Goal: Navigation & Orientation: Find specific page/section

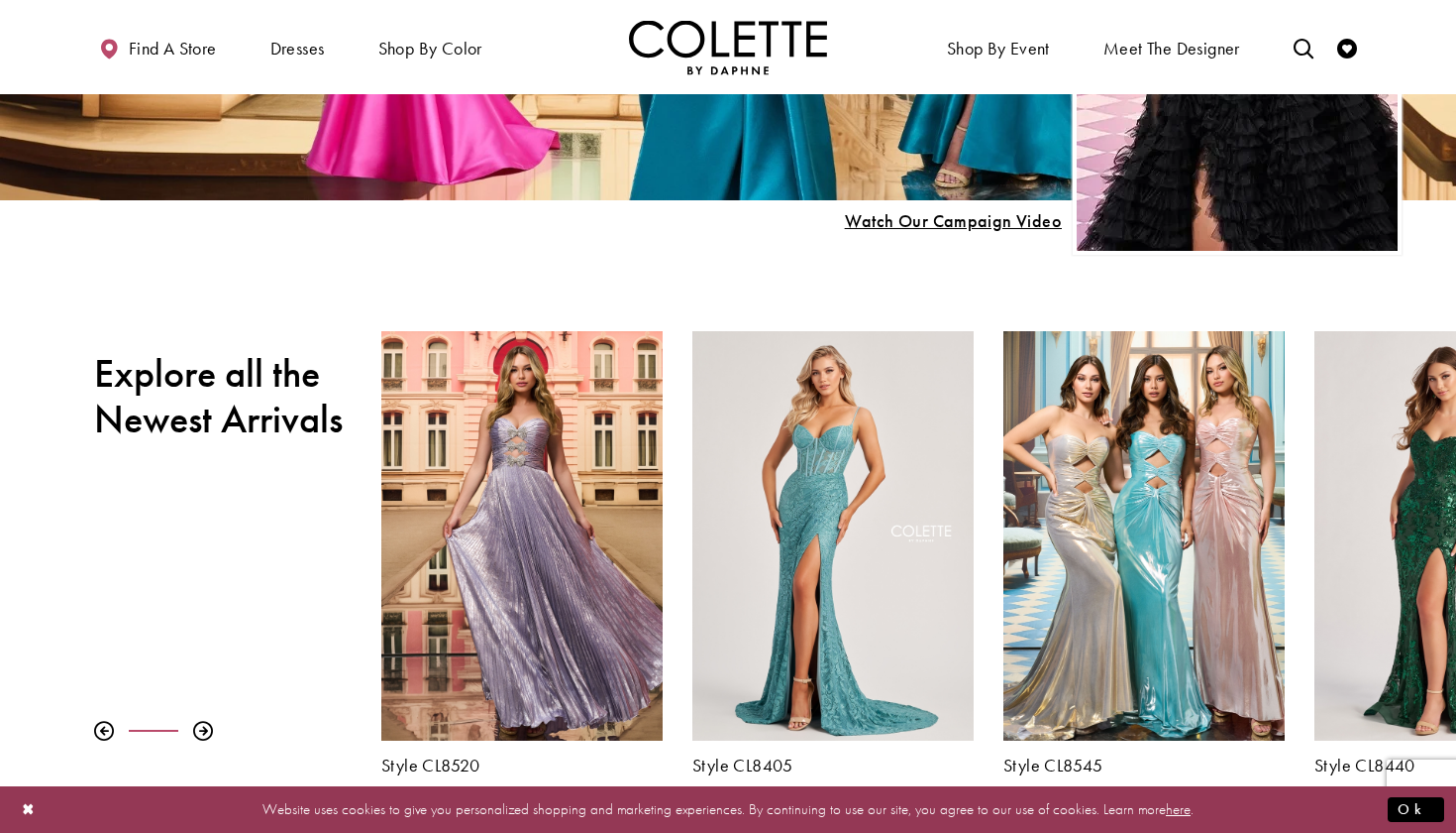
scroll to position [500, 0]
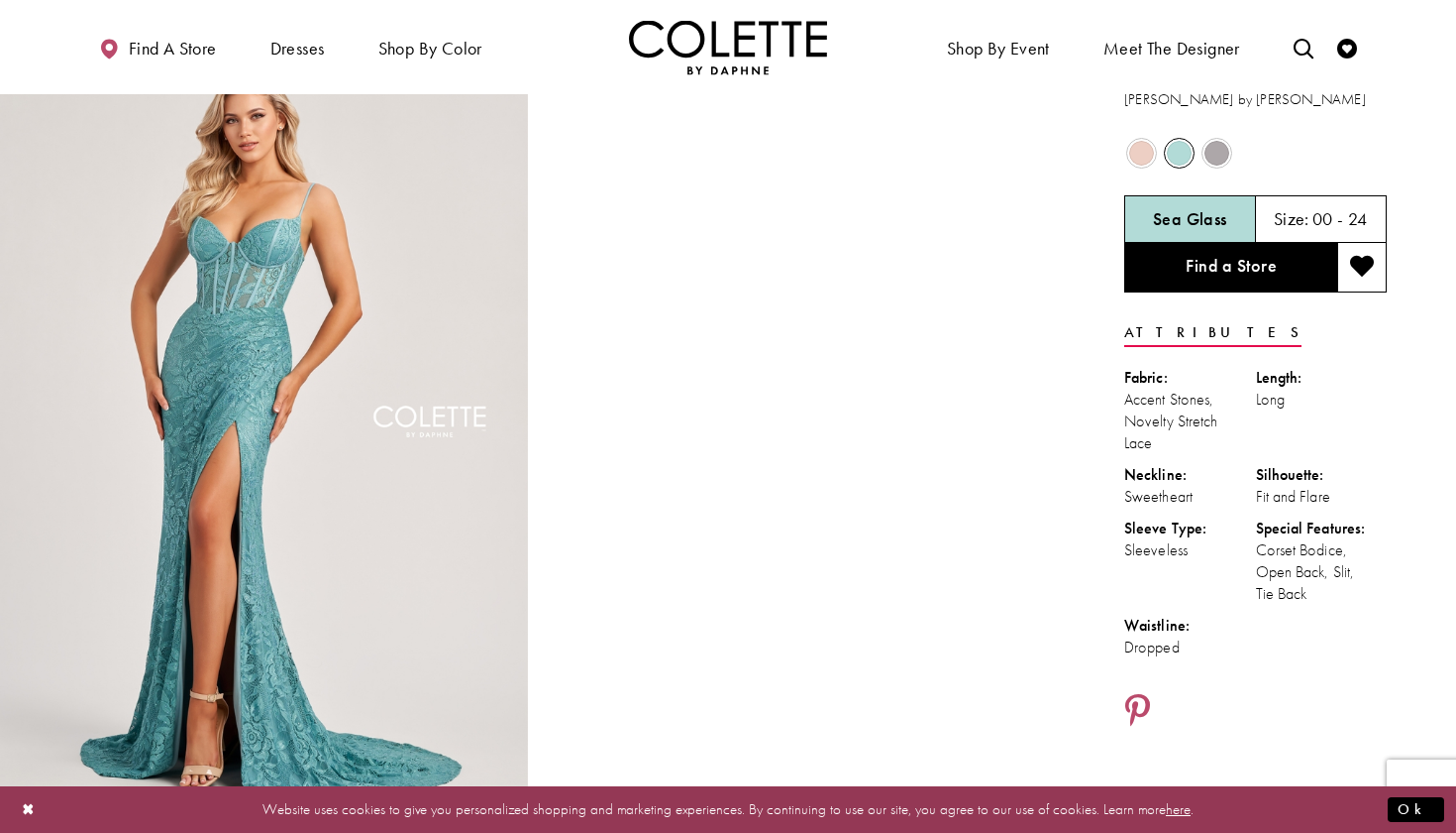
scroll to position [56, 0]
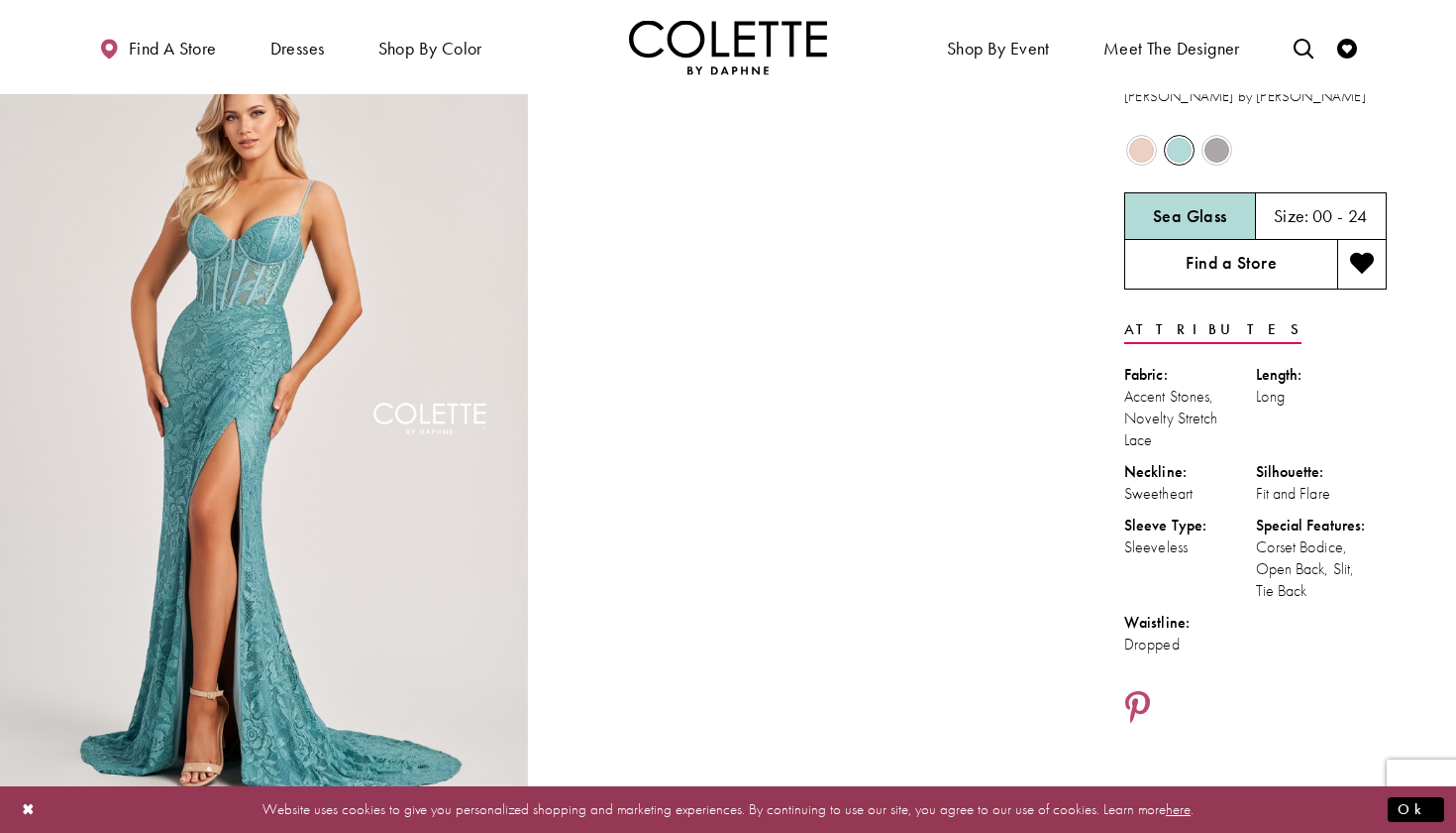
click at [1265, 264] on link "Find a Store" at bounding box center [1230, 265] width 213 height 50
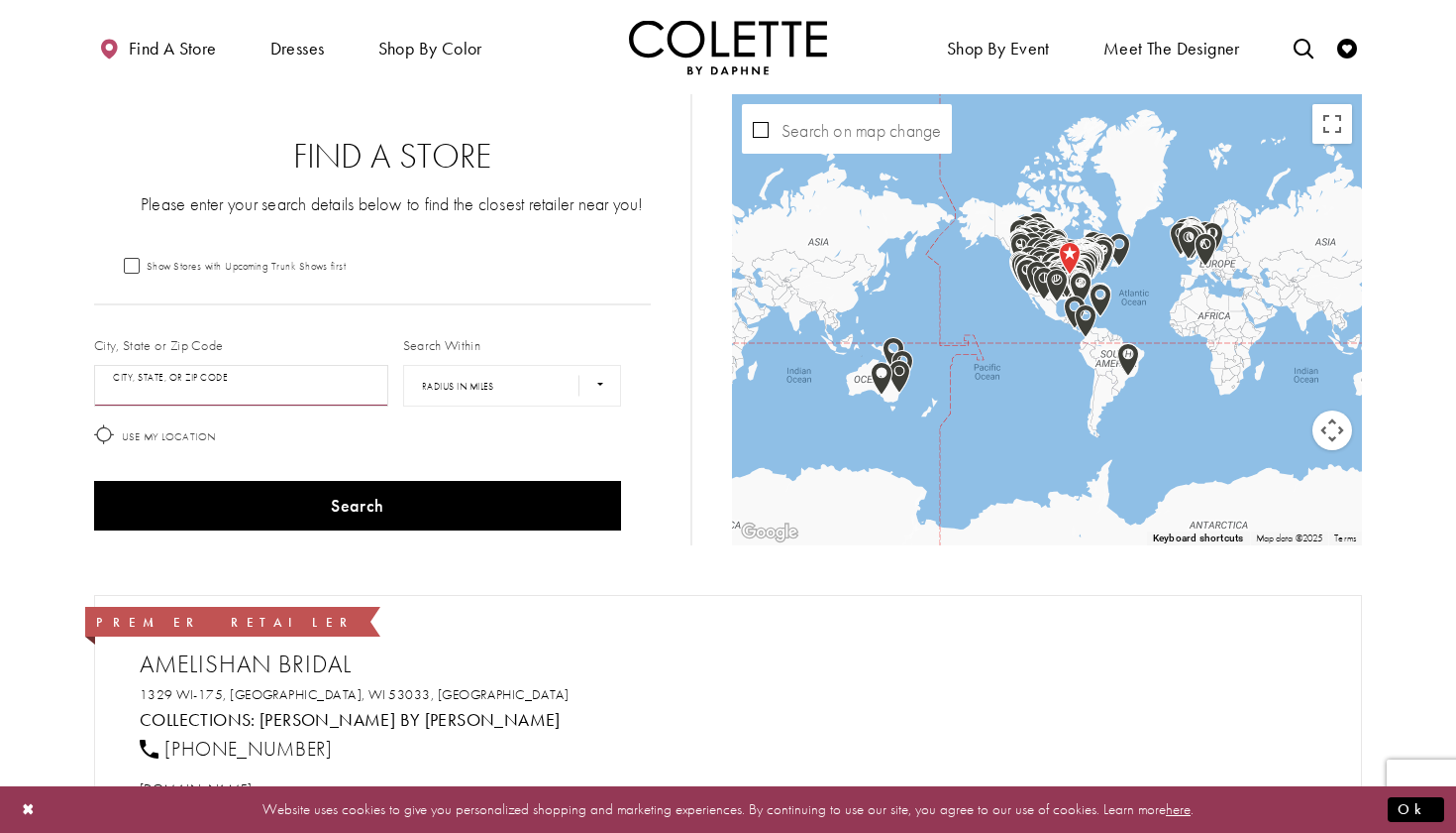
click at [317, 381] on input "City, State, or ZIP Code" at bounding box center [241, 386] width 294 height 42
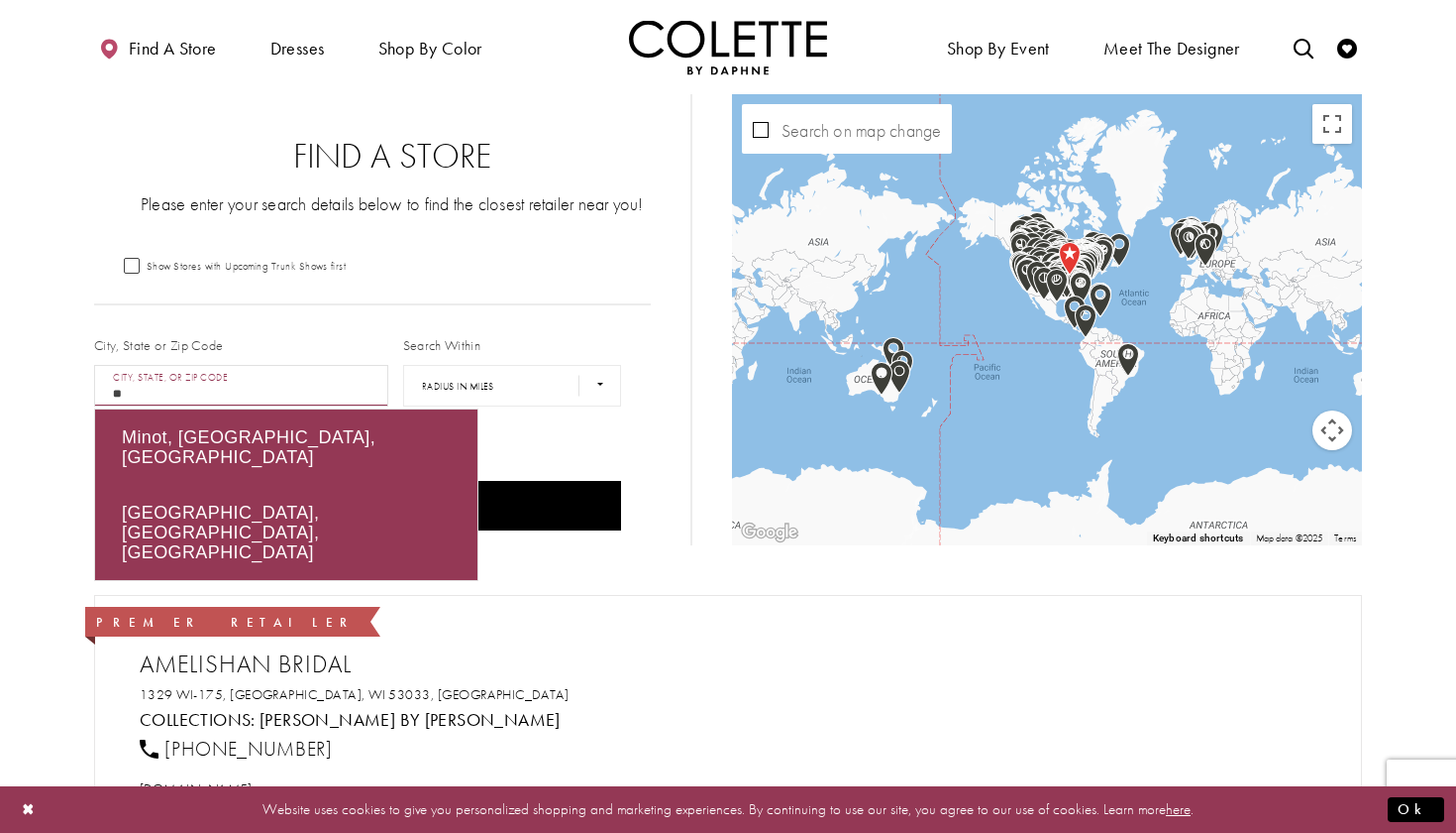
type input "*"
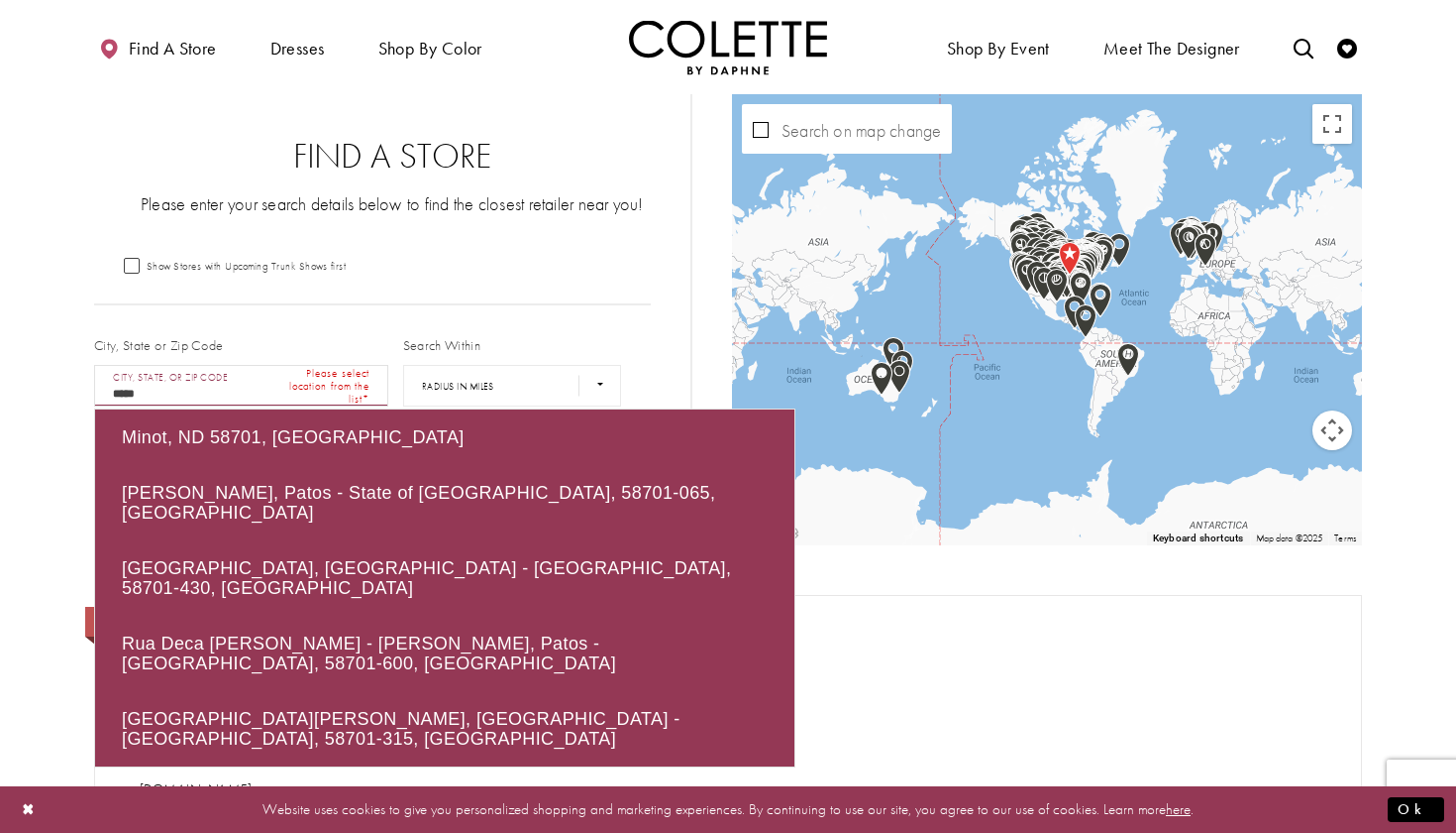
click at [212, 382] on input "*****" at bounding box center [241, 386] width 294 height 42
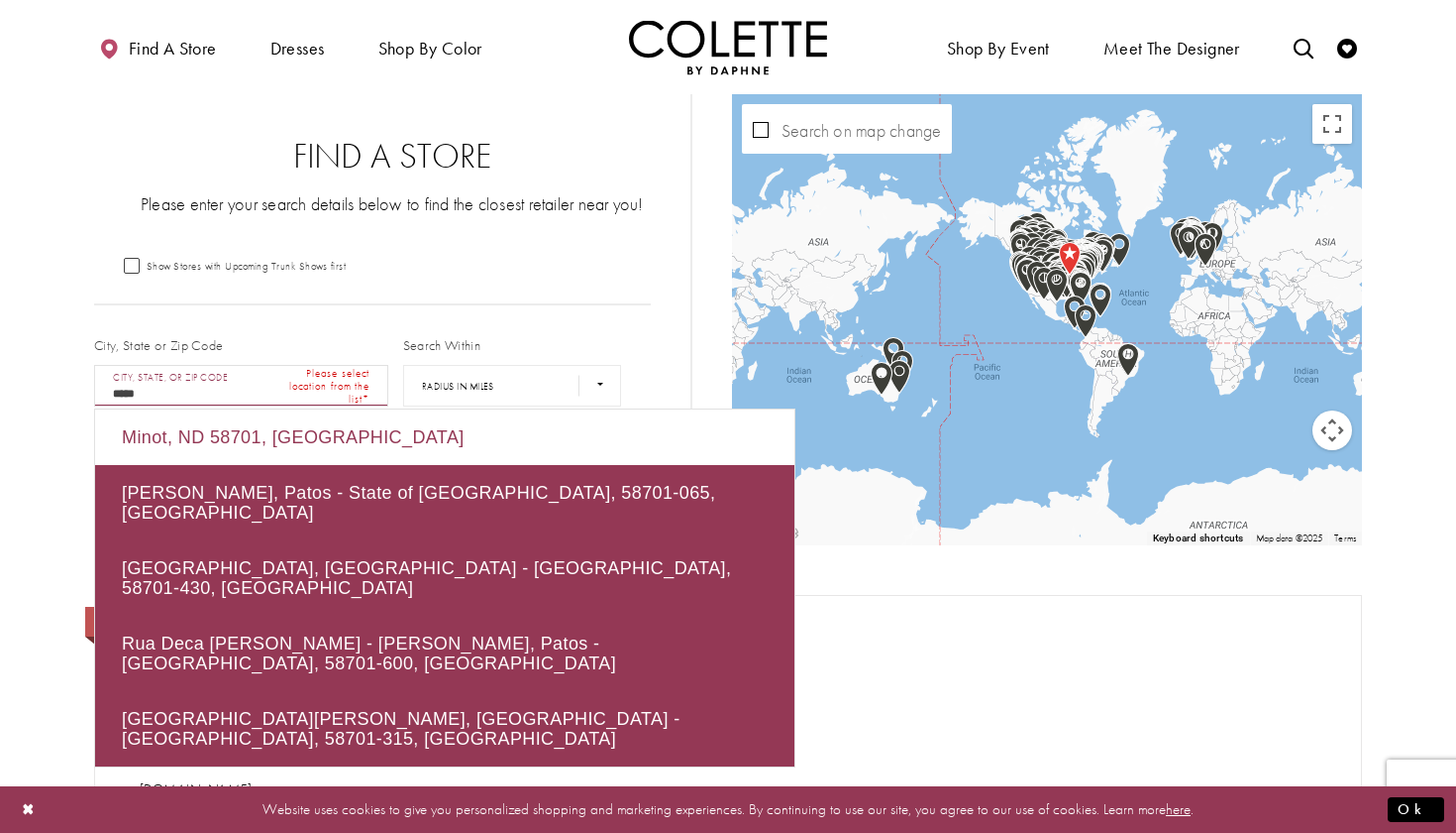
click at [238, 424] on div "Minot, ND 58701, USA" at bounding box center [445, 437] width 700 height 56
type input "**********"
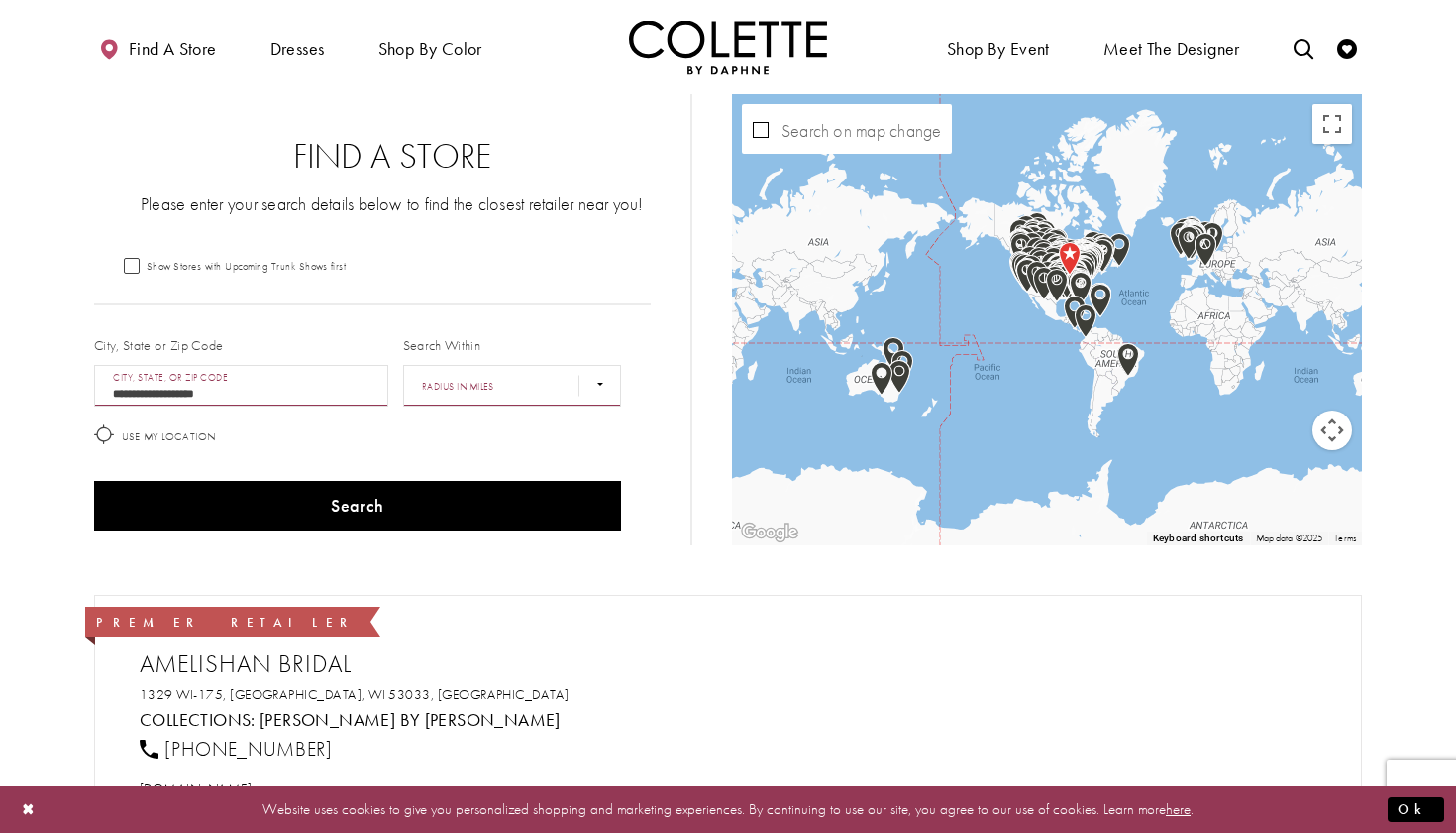
select select "*****"
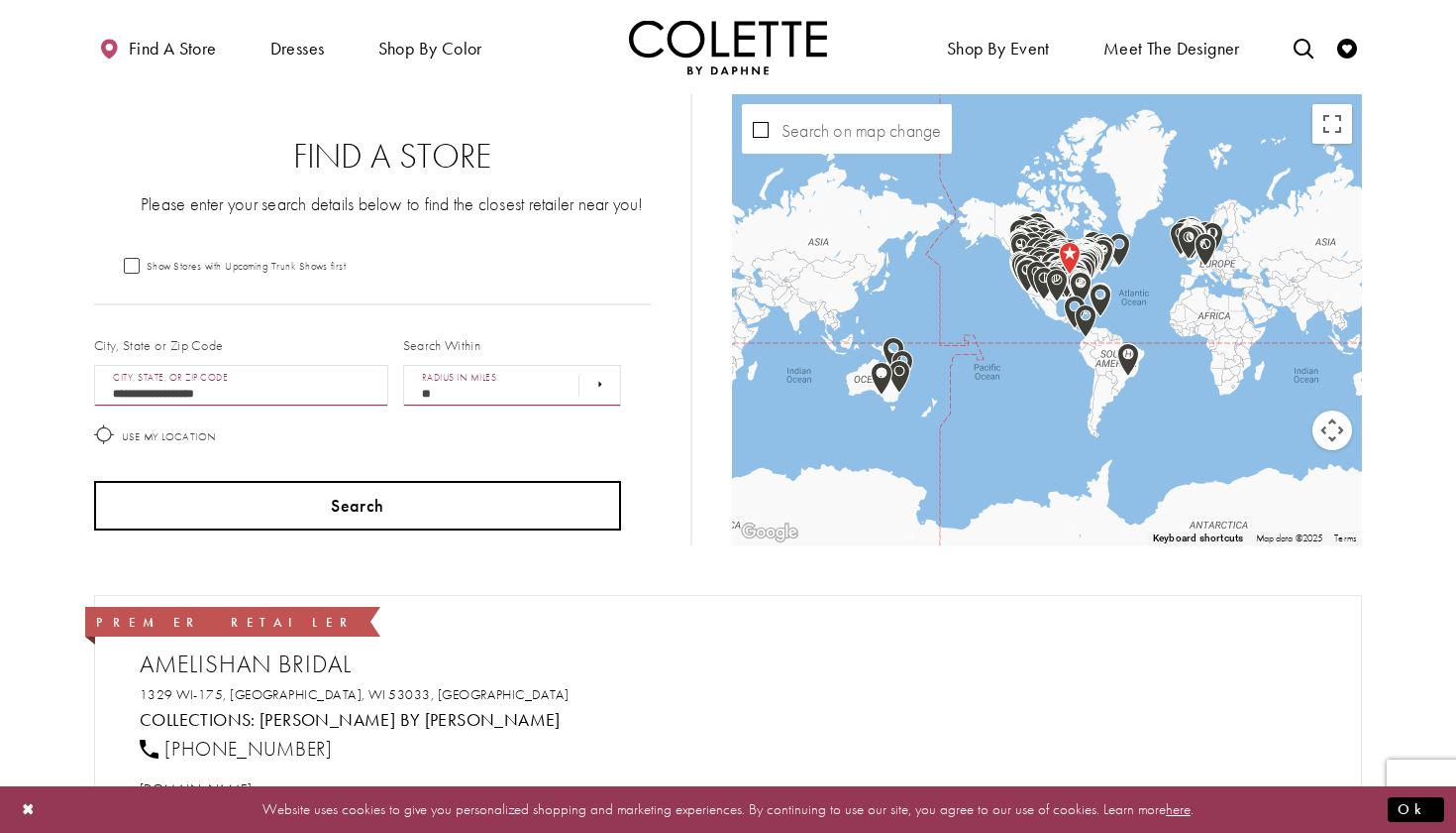
click at [396, 508] on button "Search" at bounding box center [358, 506] width 527 height 50
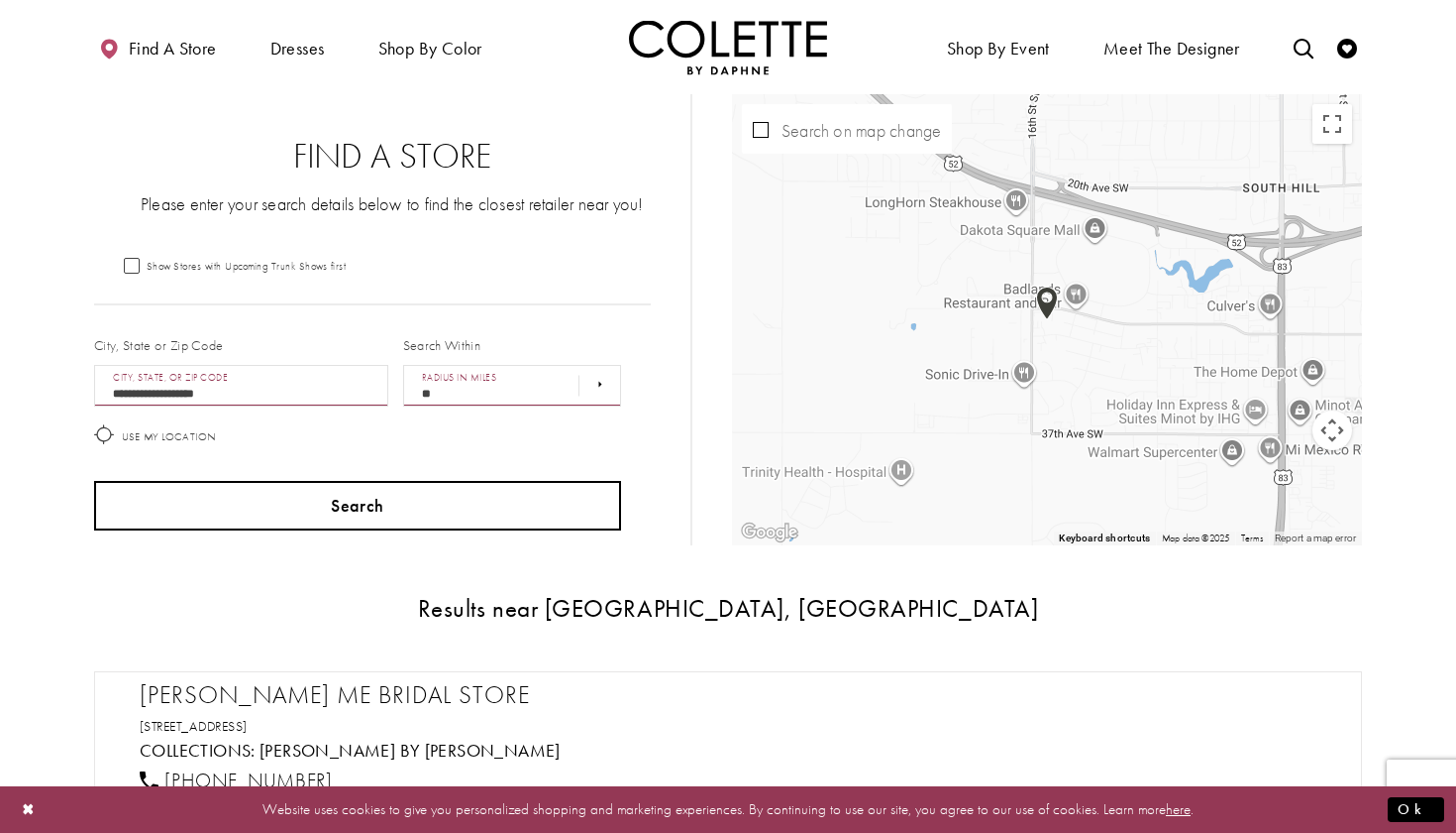
click at [493, 522] on button "Search" at bounding box center [358, 506] width 527 height 50
click at [487, 505] on button "Search" at bounding box center [358, 506] width 527 height 50
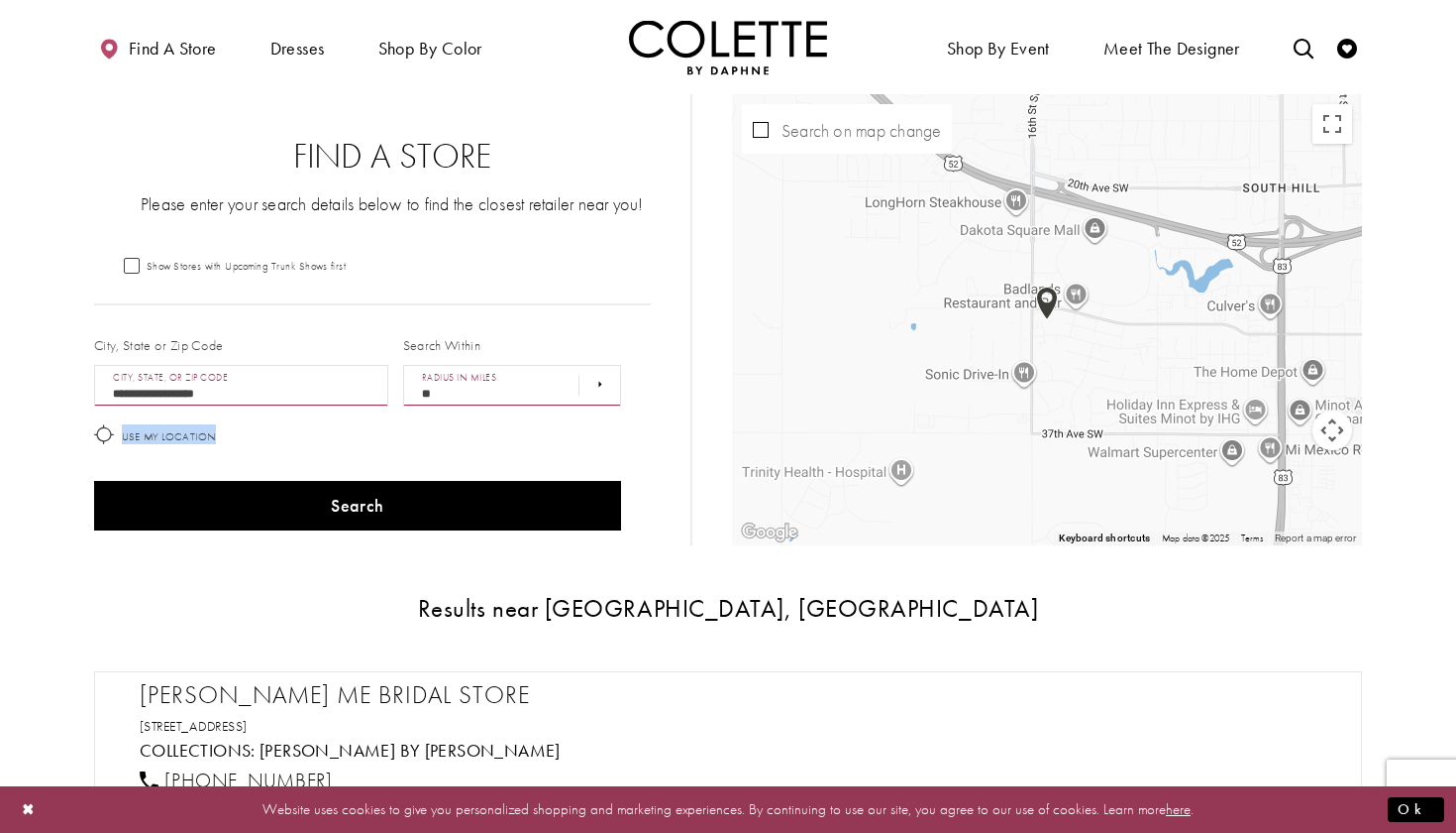
drag, startPoint x: 101, startPoint y: 436, endPoint x: 314, endPoint y: 445, distance: 213.2
click at [314, 445] on div "Use My Location" at bounding box center [358, 438] width 542 height 48
click at [391, 446] on div "Use My Location" at bounding box center [358, 438] width 542 height 48
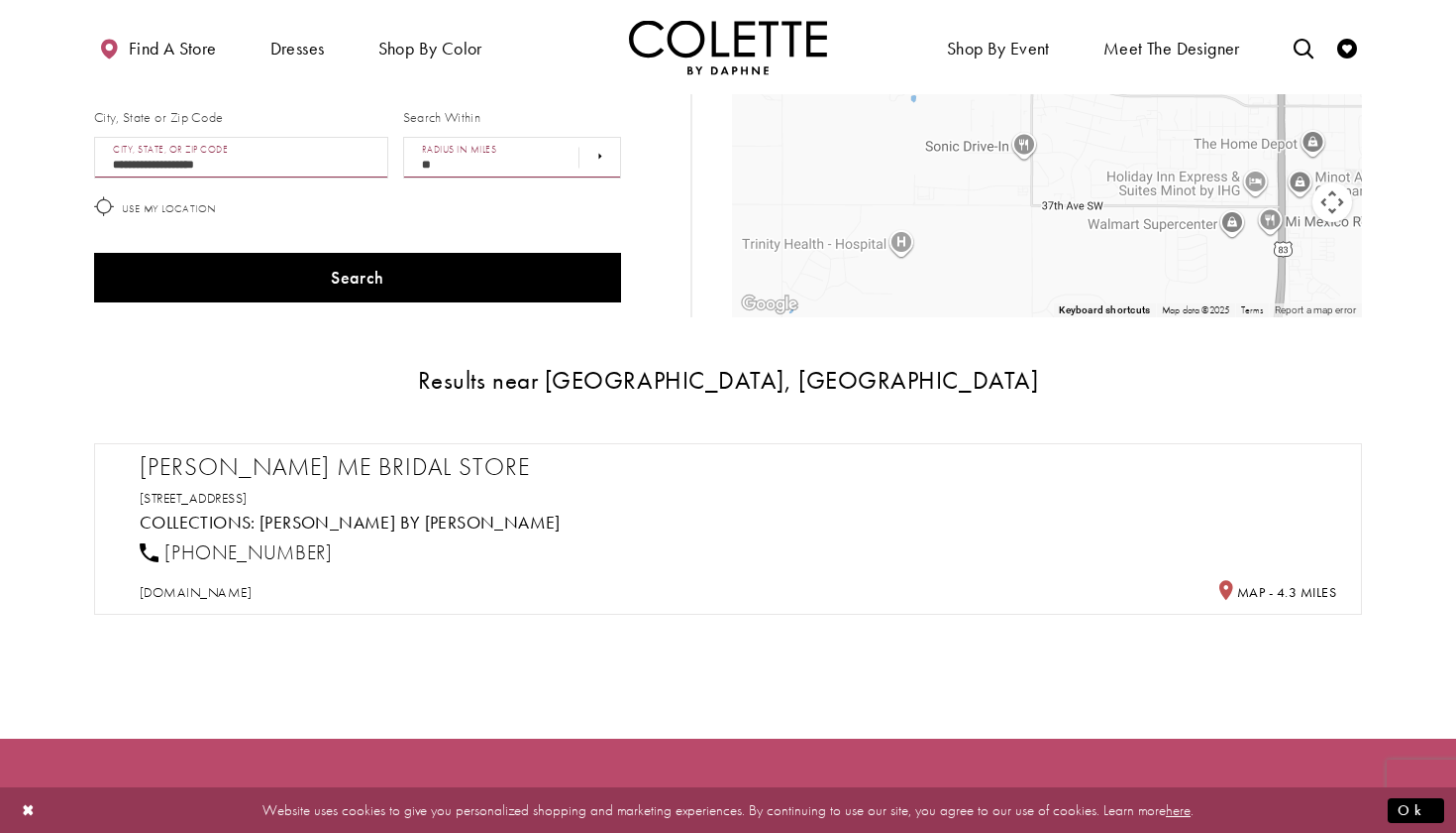
scroll to position [233, 0]
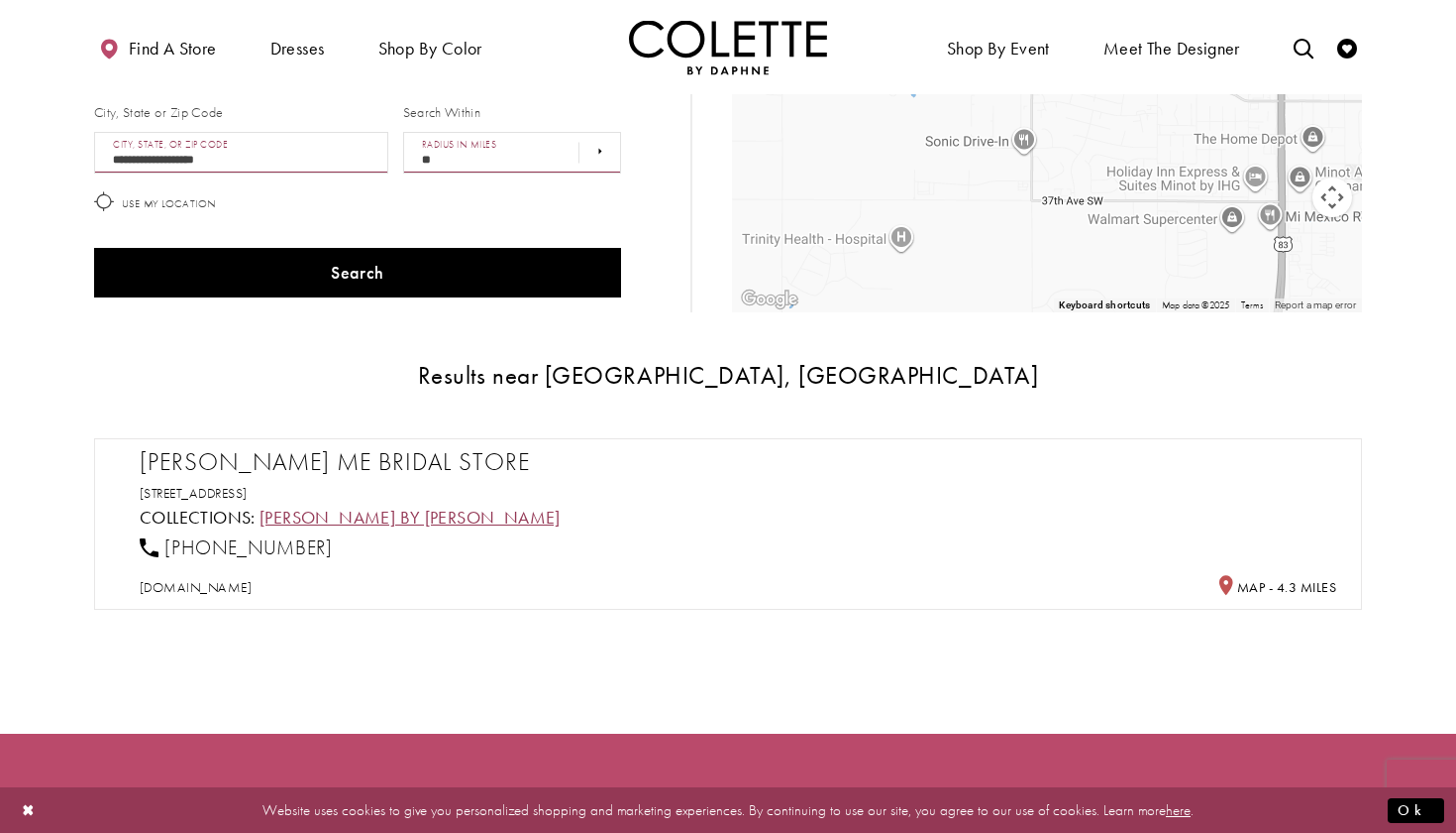
click at [292, 515] on link "[PERSON_NAME] by [PERSON_NAME]" at bounding box center [410, 517] width 301 height 23
click at [248, 490] on link "1525 31st Ave SW, Minot, ND 58701, USA" at bounding box center [193, 493] width 108 height 18
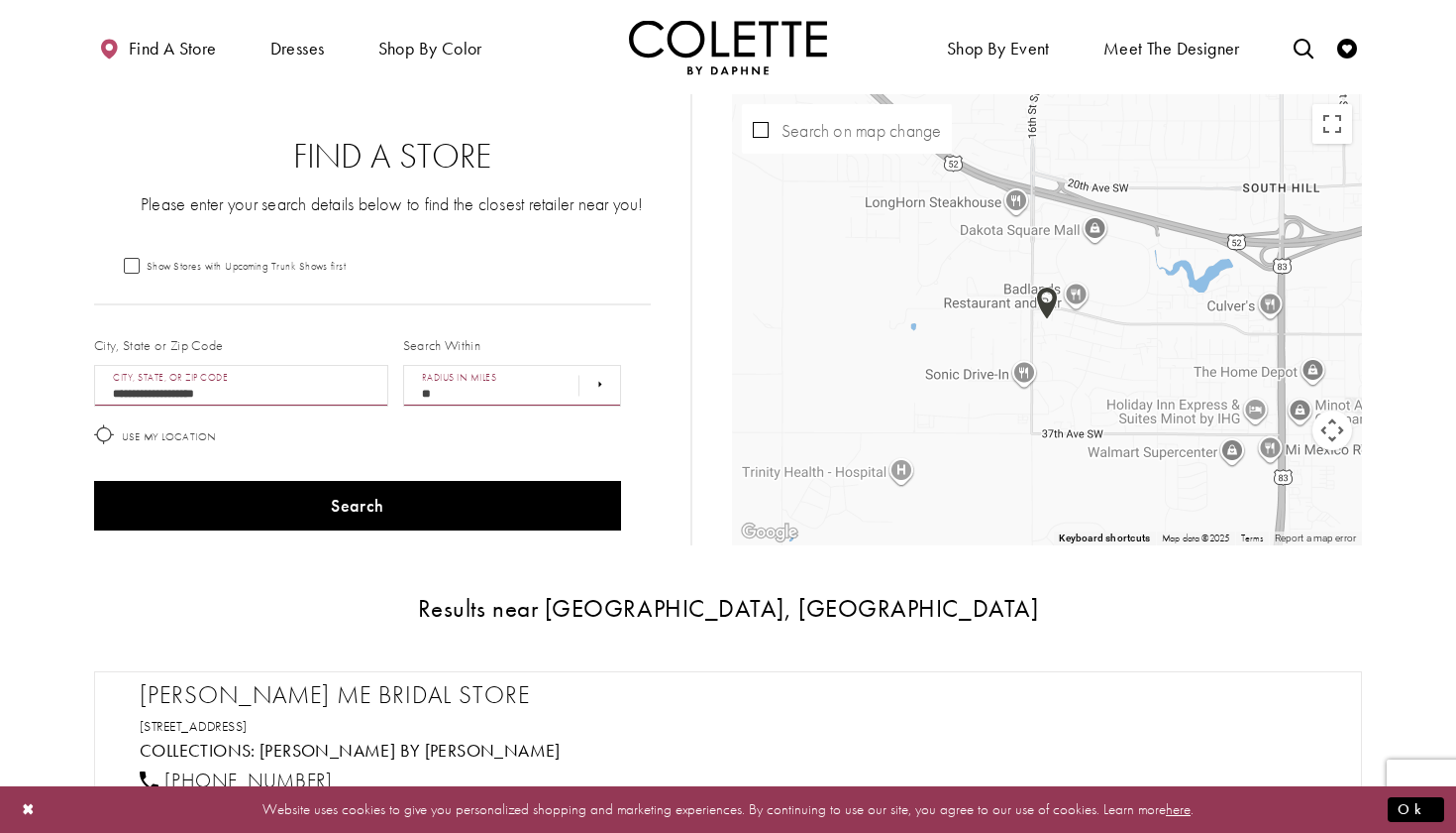
scroll to position [0, 0]
